Goal: Information Seeking & Learning: Learn about a topic

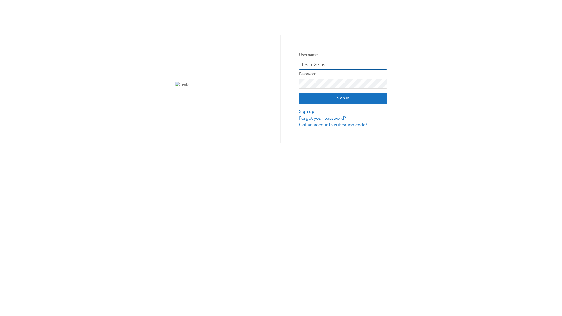
type input "test.e2e.user14"
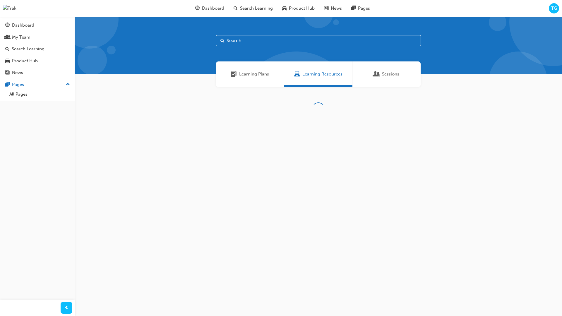
scroll to position [19, 0]
